Goal: Transaction & Acquisition: Subscribe to service/newsletter

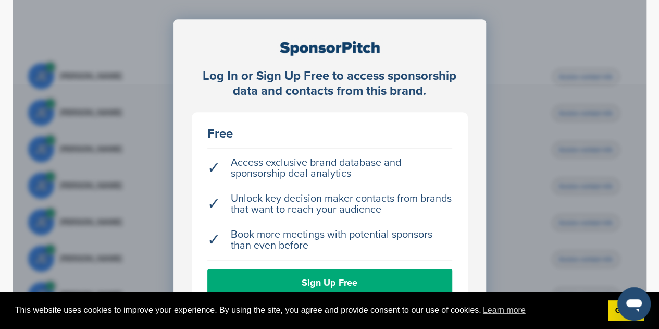
scroll to position [573, 0]
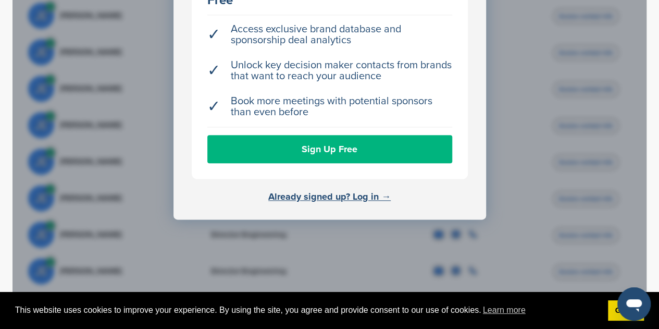
click at [307, 148] on link "Sign Up Free" at bounding box center [329, 149] width 245 height 28
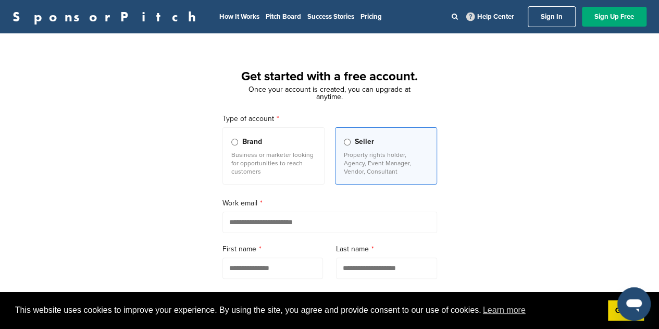
click at [292, 159] on p "Business or marketer looking for opportunities to reach customers" at bounding box center [273, 163] width 84 height 25
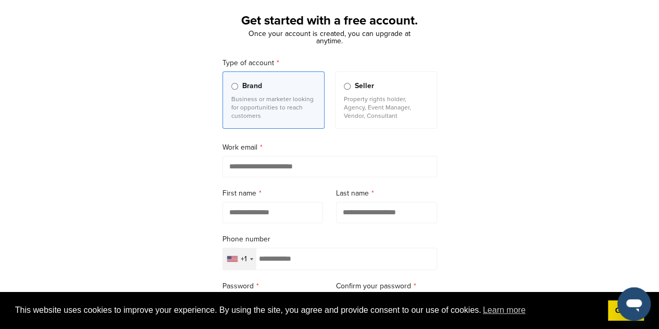
scroll to position [104, 0]
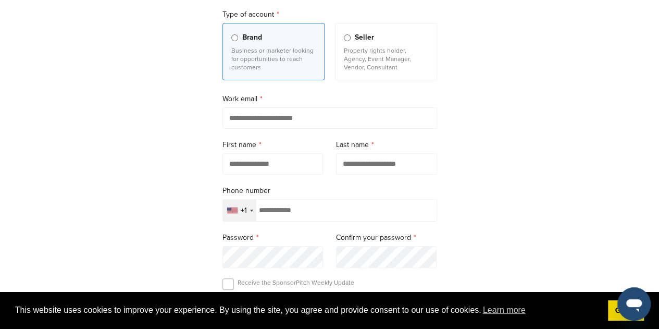
click at [293, 115] on input "email" at bounding box center [329, 117] width 215 height 21
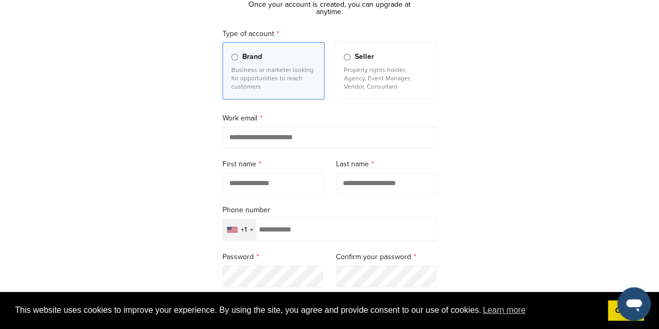
scroll to position [52, 0]
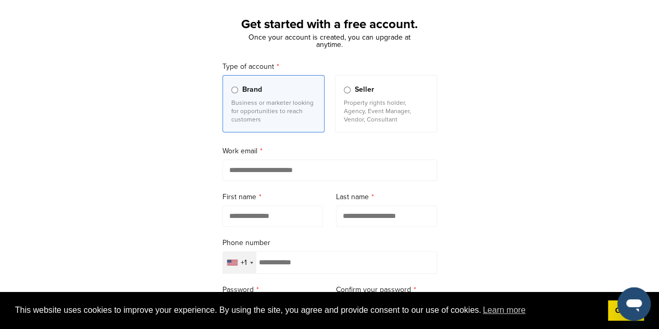
click at [269, 170] on input "email" at bounding box center [329, 169] width 215 height 21
type input "*******"
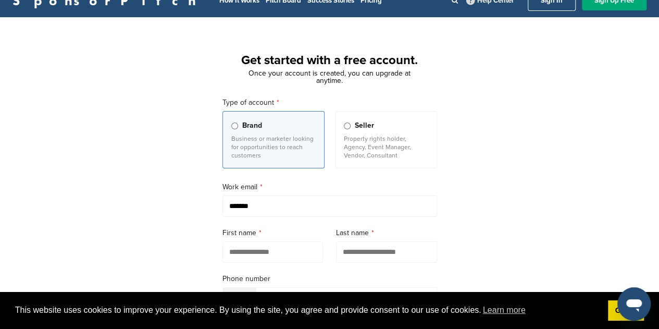
scroll to position [0, 0]
